Goal: Transaction & Acquisition: Purchase product/service

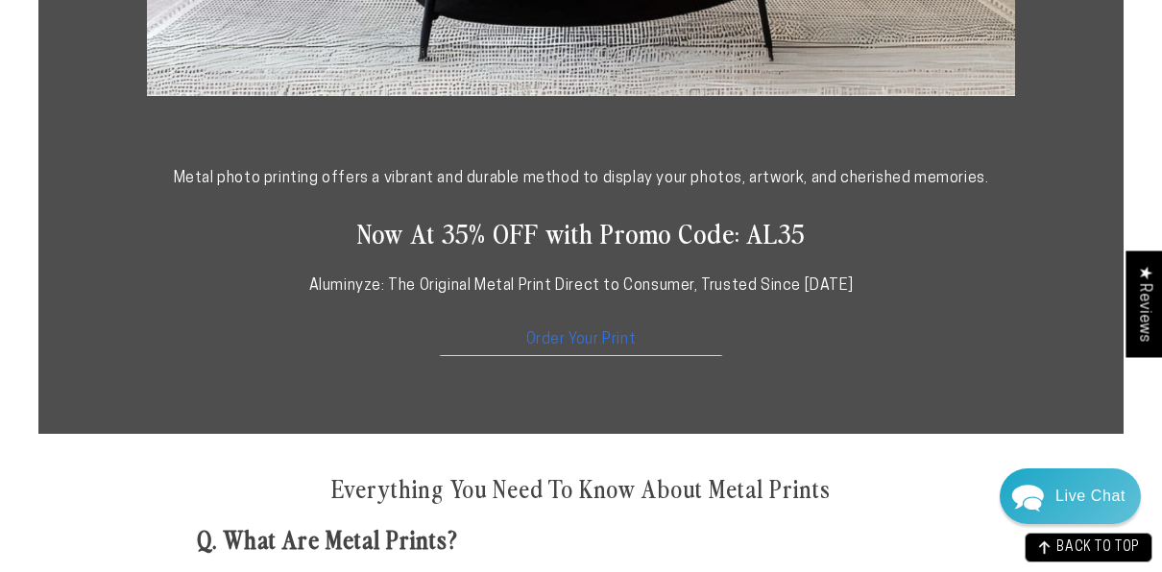
scroll to position [864, 0]
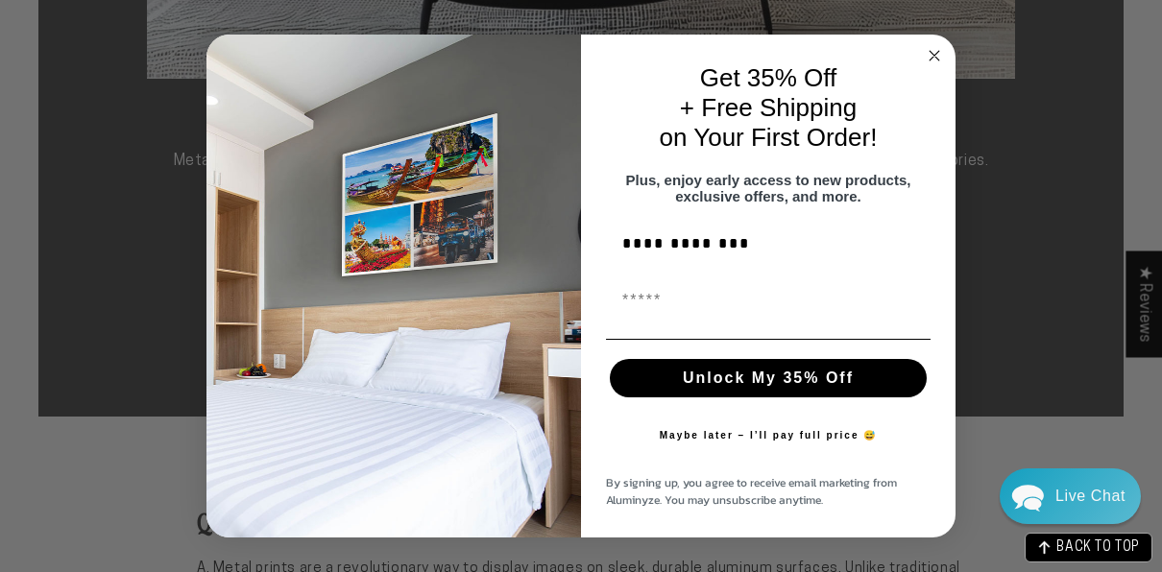
type input "**********"
click at [702, 386] on button "Unlock My 35% Off" at bounding box center [768, 378] width 317 height 38
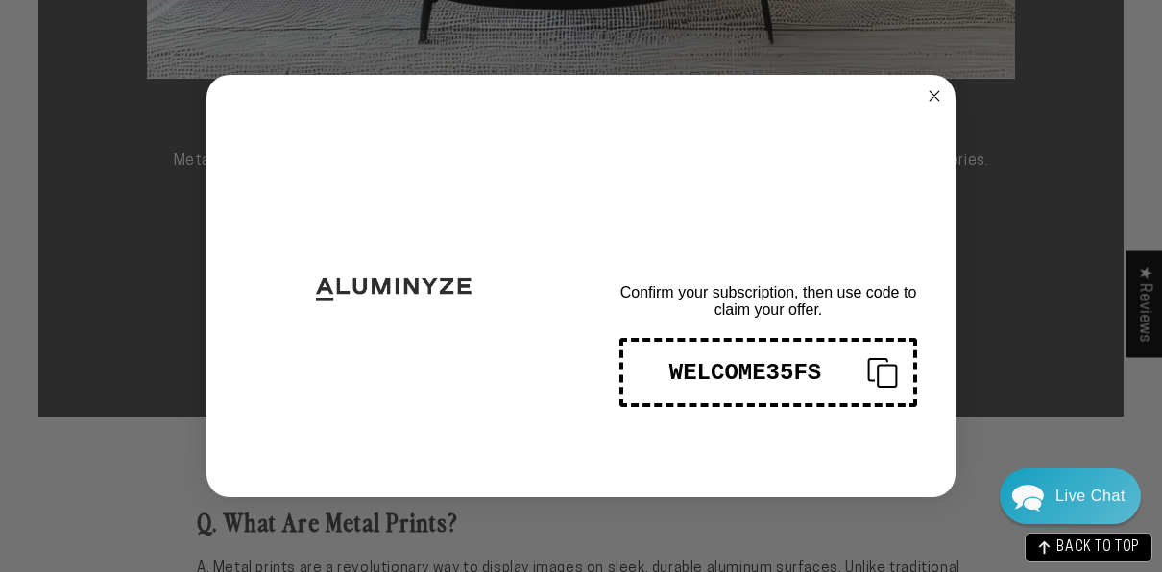
scroll to position [0, 0]
click at [936, 97] on circle "Close dialog" at bounding box center [935, 96] width 22 height 22
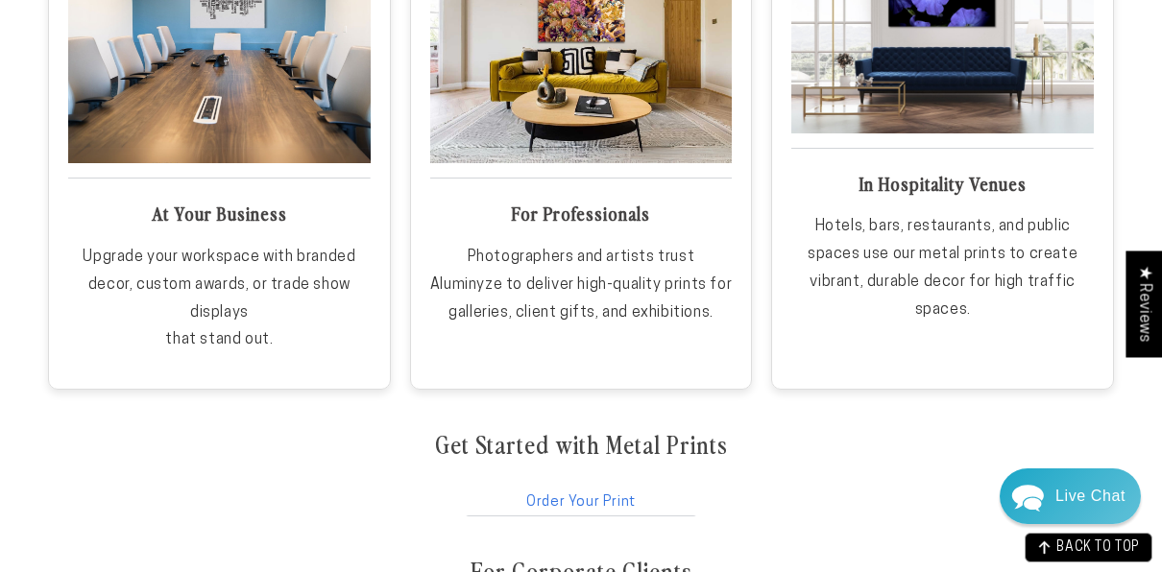
scroll to position [3169, 0]
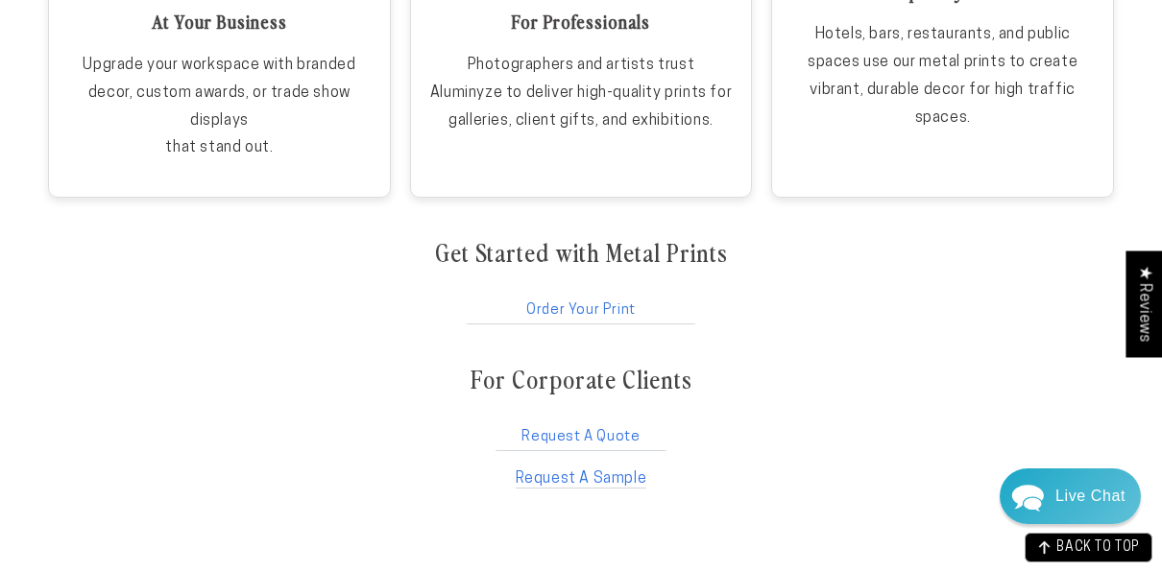
click at [622, 303] on link "Order Your Print" at bounding box center [581, 306] width 234 height 36
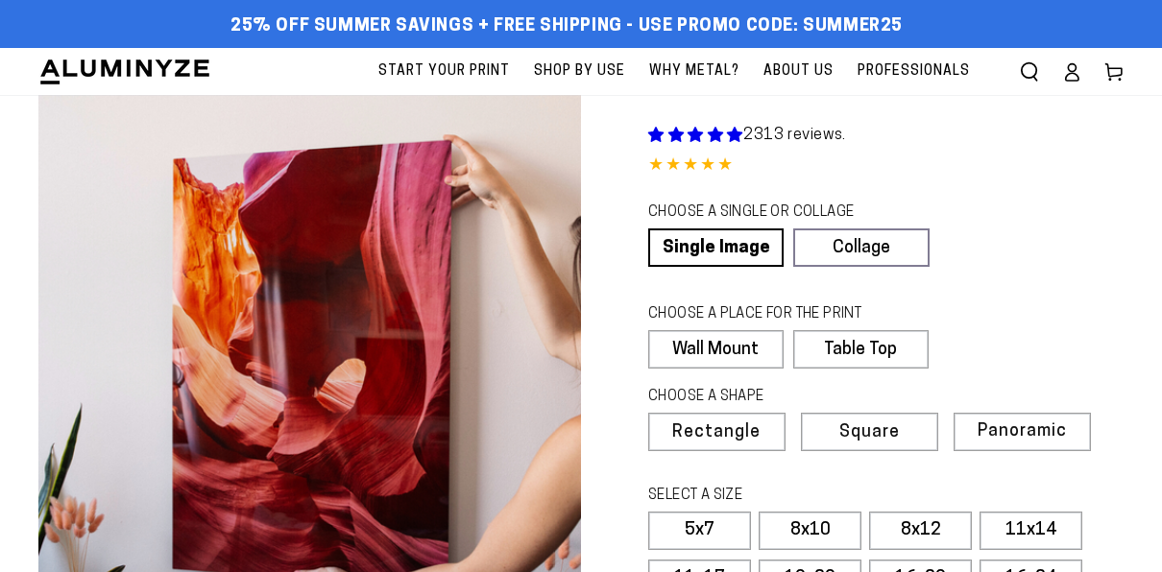
select select "**********"
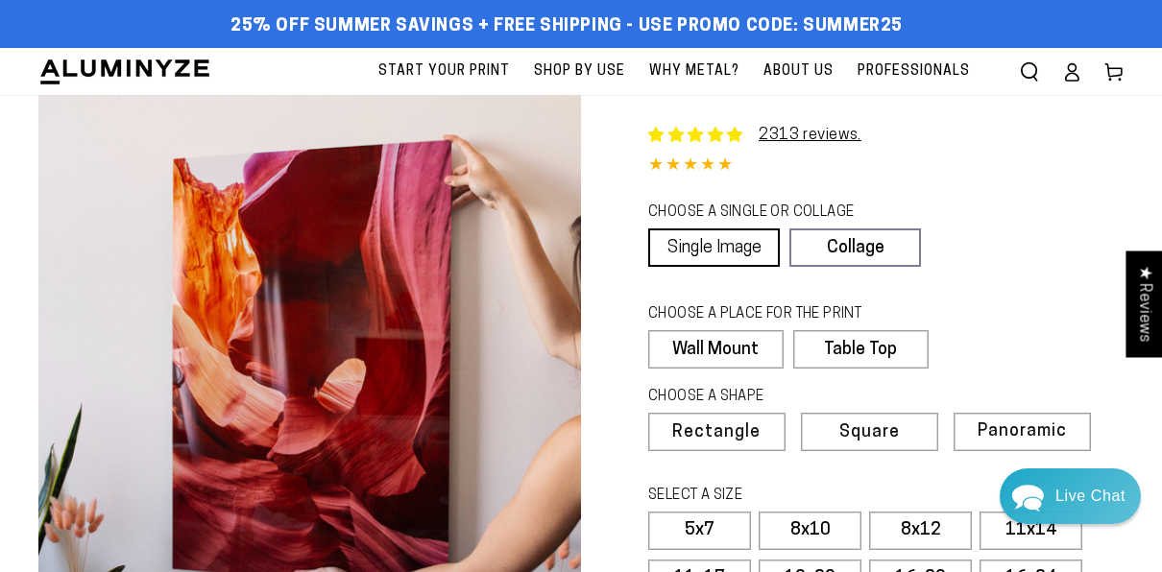
click at [707, 255] on link "Single Image" at bounding box center [714, 248] width 132 height 38
click at [695, 363] on label "Wall Mount" at bounding box center [715, 349] width 134 height 38
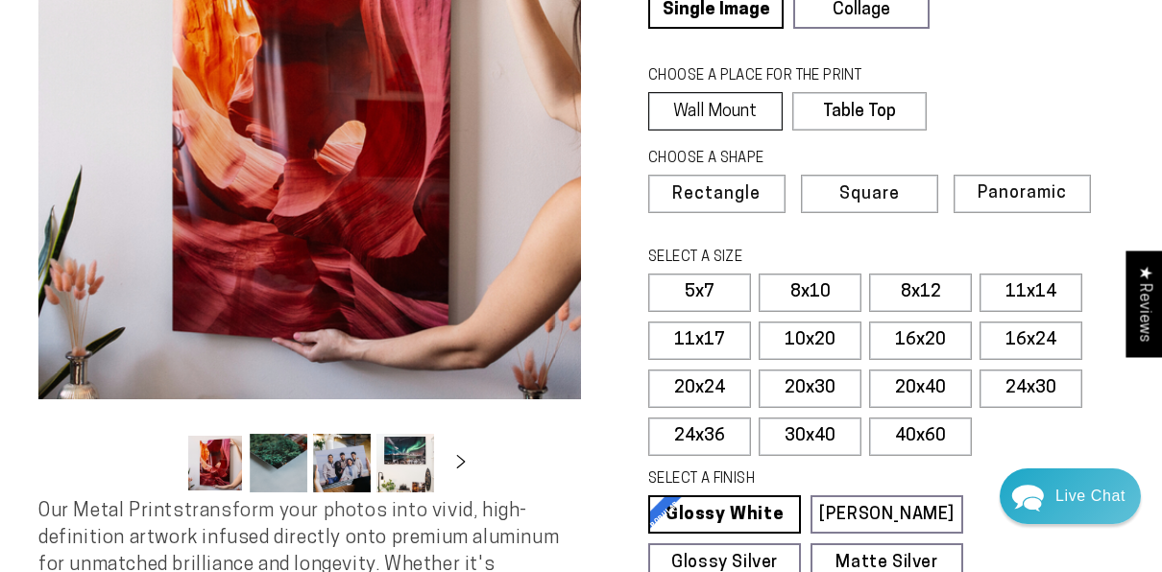
scroll to position [288, 0]
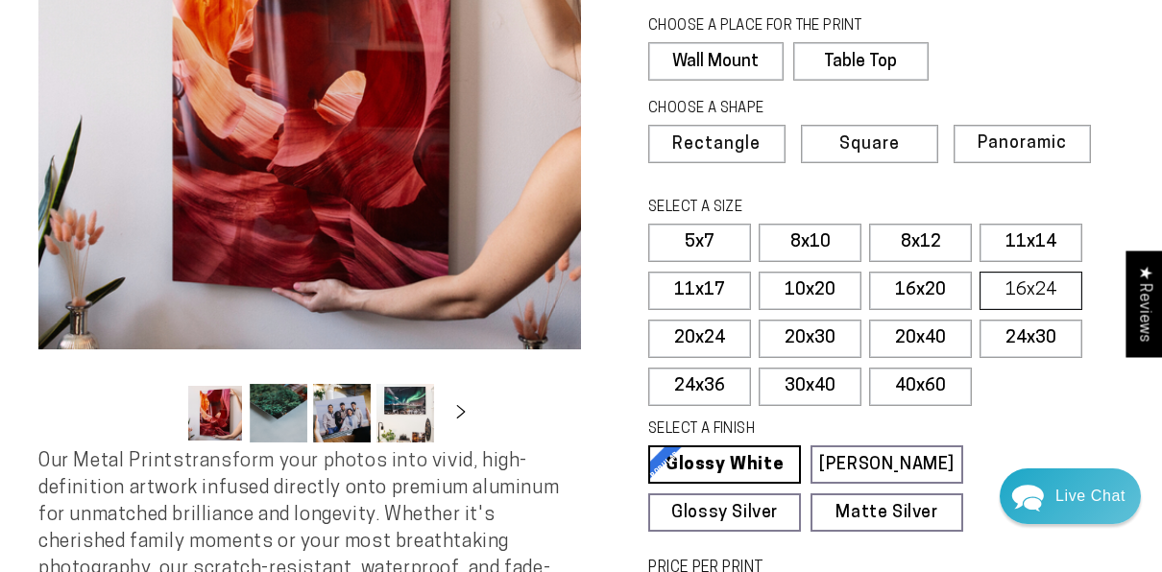
click at [996, 294] on label "16x24" at bounding box center [1031, 291] width 103 height 38
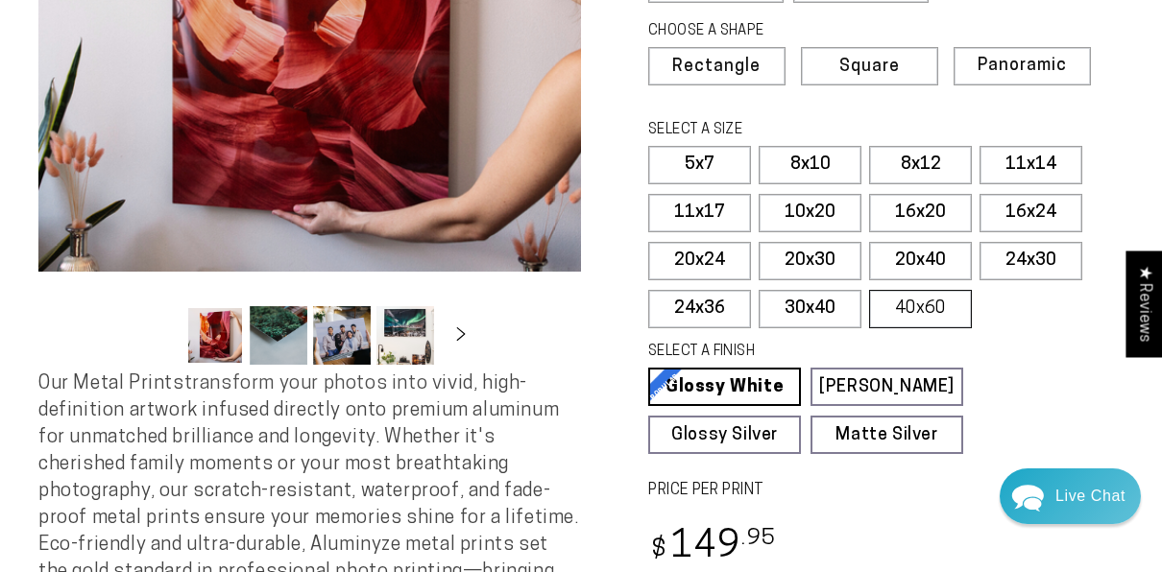
scroll to position [384, 0]
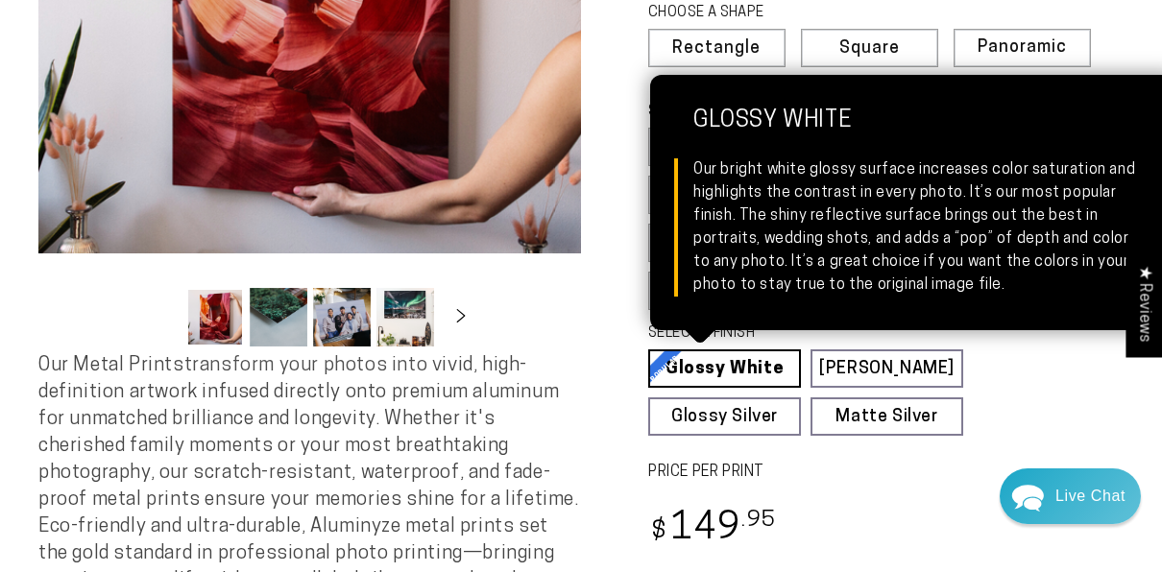
click at [732, 367] on link "Glossy White Glossy White Our bright white glossy surface increases color satur…" at bounding box center [724, 369] width 153 height 38
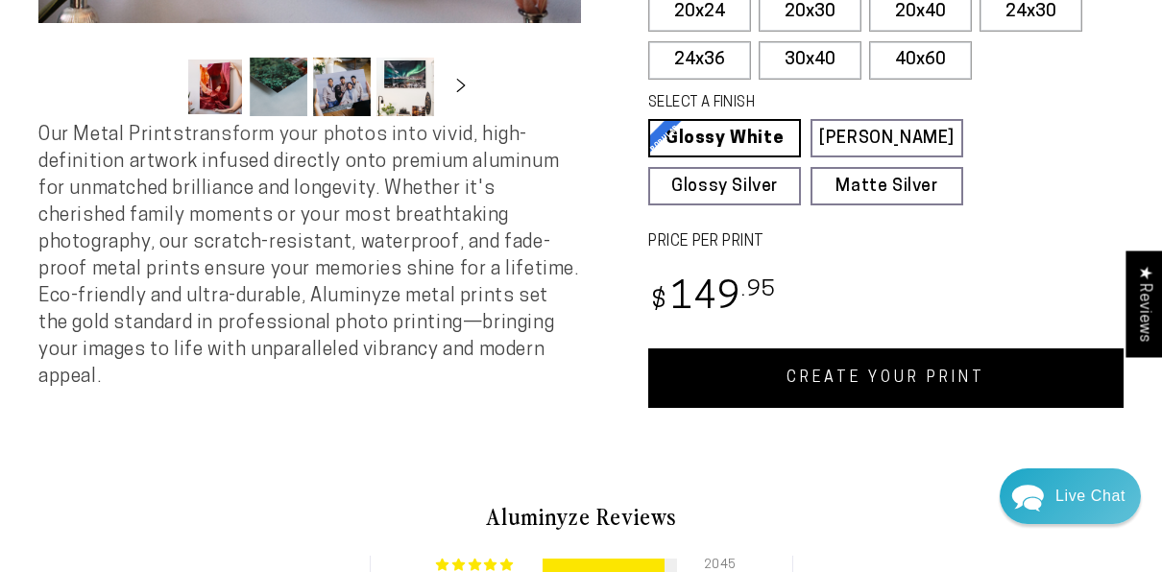
scroll to position [653, 0]
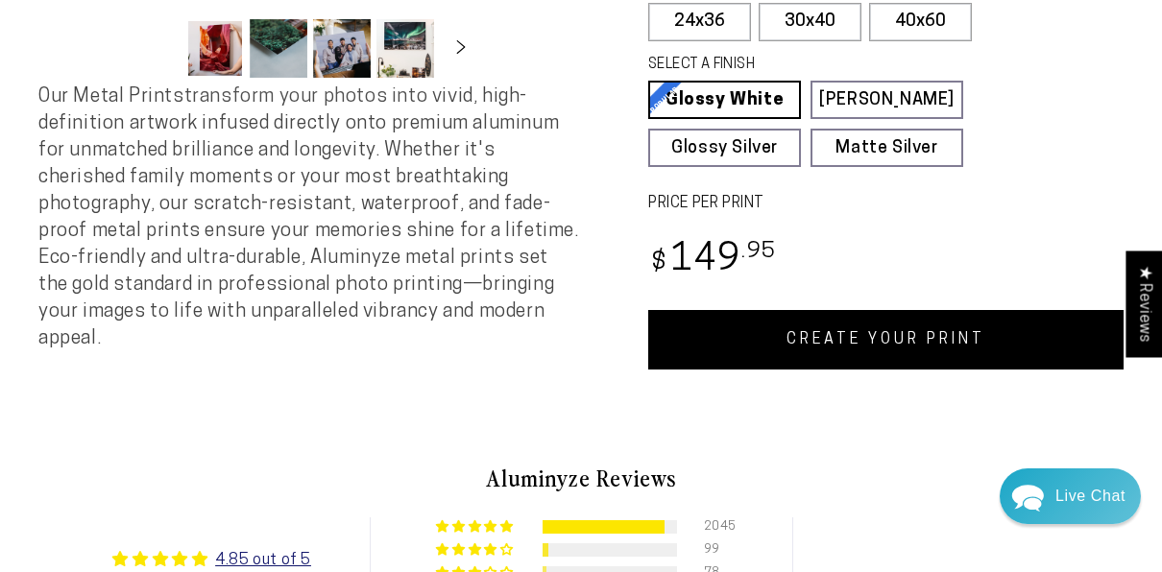
click at [867, 347] on link "CREATE YOUR PRINT" at bounding box center [885, 340] width 475 height 60
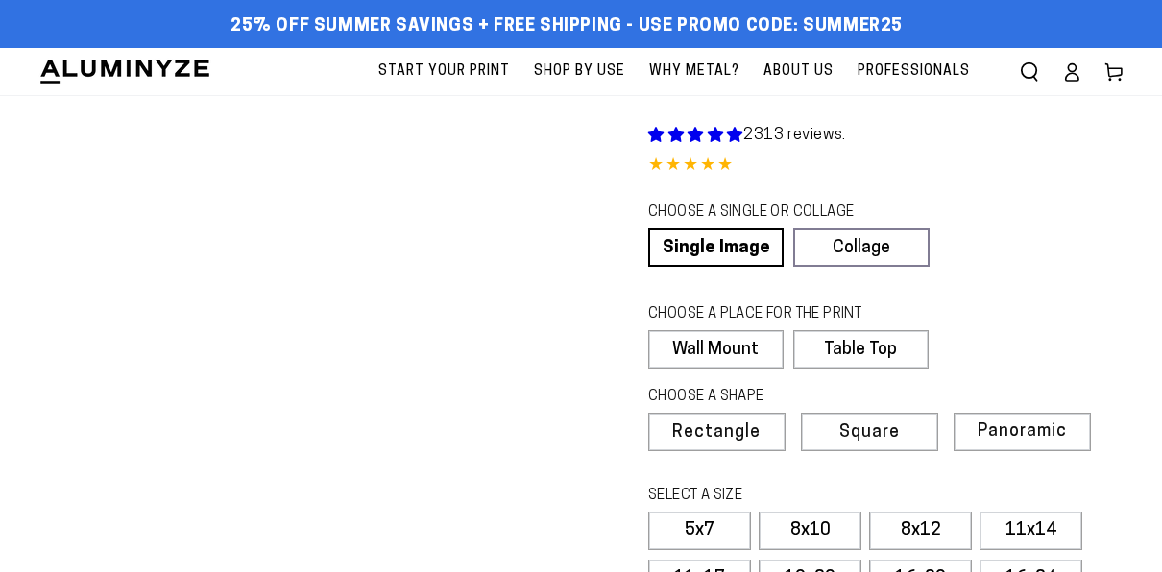
scroll to position [653, 0]
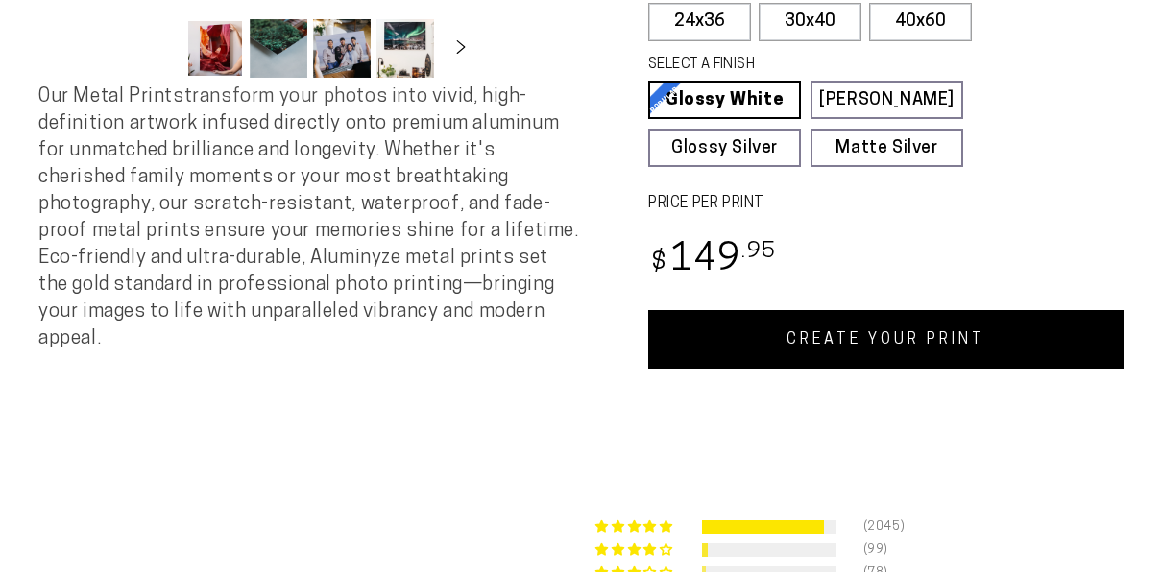
select select "**********"
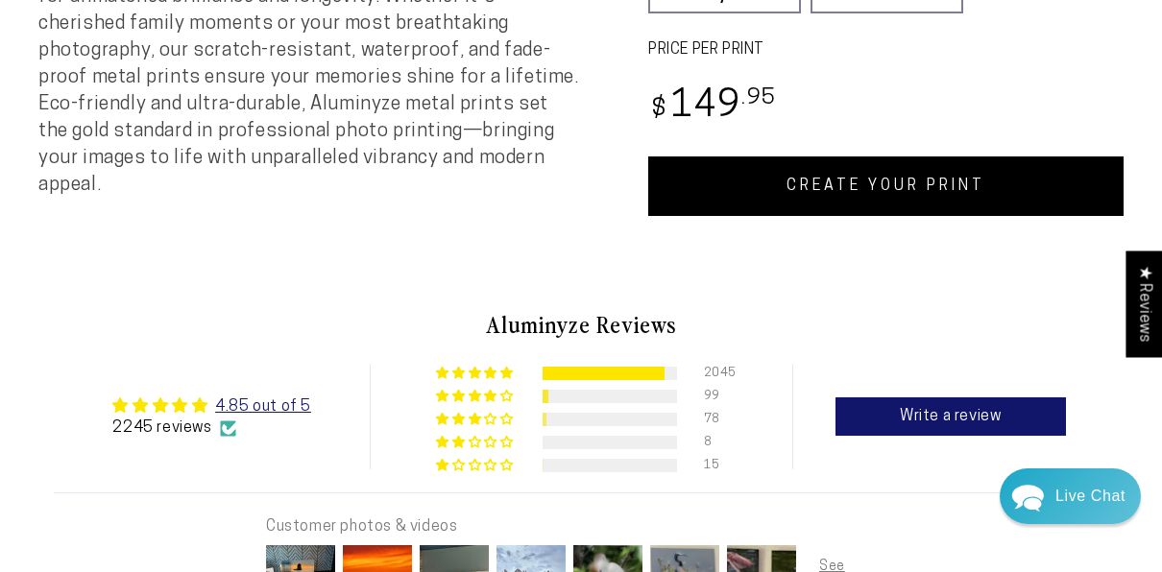
scroll to position [305, 0]
